Goal: Task Accomplishment & Management: Complete application form

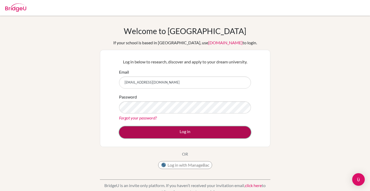
click at [171, 133] on button "Log in" at bounding box center [185, 132] width 132 height 12
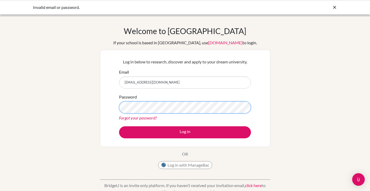
click at [119, 126] on button "Log in" at bounding box center [185, 132] width 132 height 12
drag, startPoint x: 162, startPoint y: 83, endPoint x: 82, endPoint y: 80, distance: 80.3
click at [82, 80] on div "Welcome to BridgeU If your school is based in China, use app.bridge-u.com.cn to…" at bounding box center [185, 112] width 370 height 172
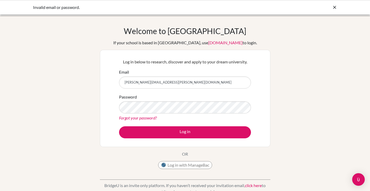
type input "kelly.owens@ear.com.br"
click at [119, 126] on button "Log in" at bounding box center [185, 132] width 132 height 12
click at [171, 85] on input "kelly.owens@ear.com.br" at bounding box center [185, 83] width 132 height 12
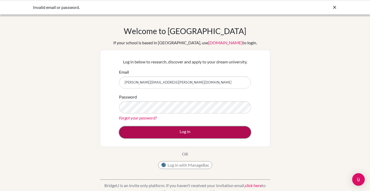
click at [169, 133] on button "Log in" at bounding box center [185, 132] width 132 height 12
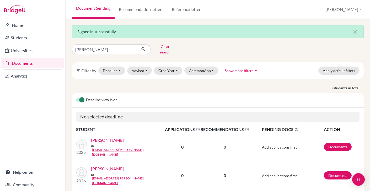
click at [105, 139] on link "[PERSON_NAME]" at bounding box center [107, 140] width 33 height 6
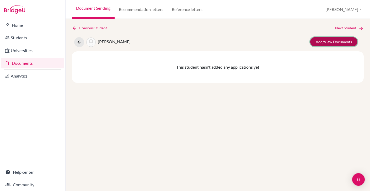
click at [340, 44] on link "Add/View Documents" at bounding box center [333, 41] width 47 height 9
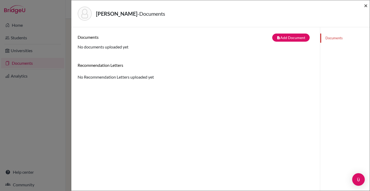
click at [366, 6] on span "×" at bounding box center [366, 6] width 4 height 8
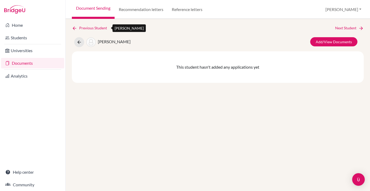
click at [75, 26] on icon at bounding box center [74, 28] width 5 height 5
click at [78, 41] on icon at bounding box center [79, 42] width 5 height 5
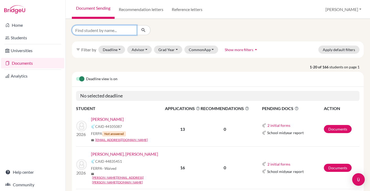
click at [99, 33] on input "Find student by name..." at bounding box center [104, 30] width 65 height 10
type input "[PERSON_NAME] [PERSON_NAME]"
click button "submit" at bounding box center [144, 30] width 14 height 10
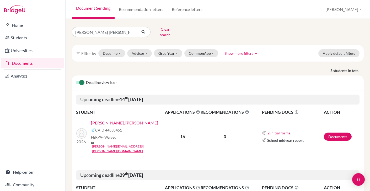
click at [116, 120] on link "[PERSON_NAME], [PERSON_NAME]" at bounding box center [124, 123] width 67 height 6
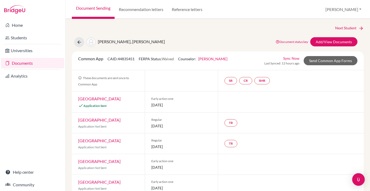
click at [106, 98] on link "University of Cincinnati" at bounding box center [99, 98] width 43 height 5
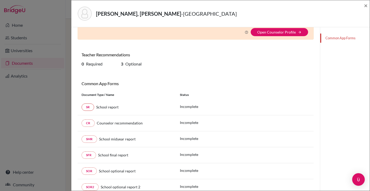
scroll to position [36, 0]
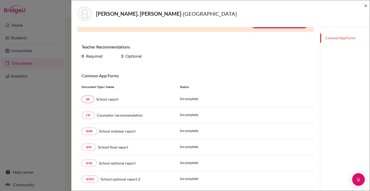
click at [339, 39] on link "Common App Forms" at bounding box center [345, 38] width 50 height 9
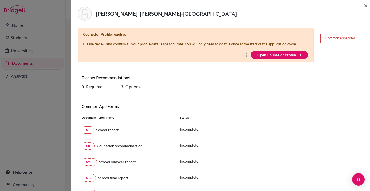
scroll to position [0, 0]
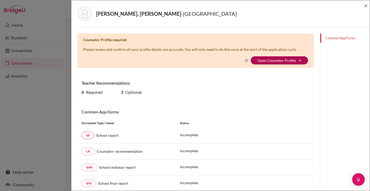
click at [290, 60] on link "Open Counselor Profile" at bounding box center [276, 60] width 39 height 4
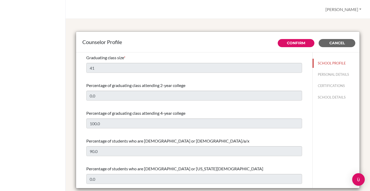
select select "1"
select select "311341"
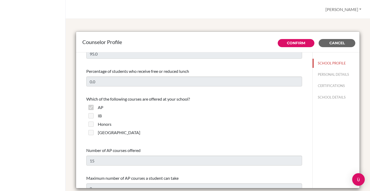
scroll to position [370, 0]
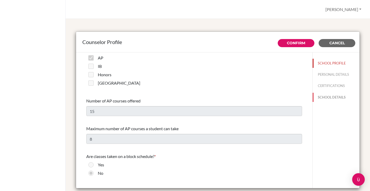
click at [332, 96] on button "SCHOOL DETAILS" at bounding box center [336, 97] width 47 height 9
type input "910200"
type input "www.ear.com.br"
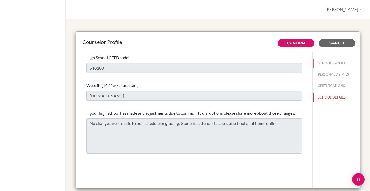
click at [328, 62] on button "SCHOOL PROFILE" at bounding box center [336, 63] width 47 height 9
type input "41"
type input "0.0"
select select "1"
select select "311341"
